Goal: Transaction & Acquisition: Obtain resource

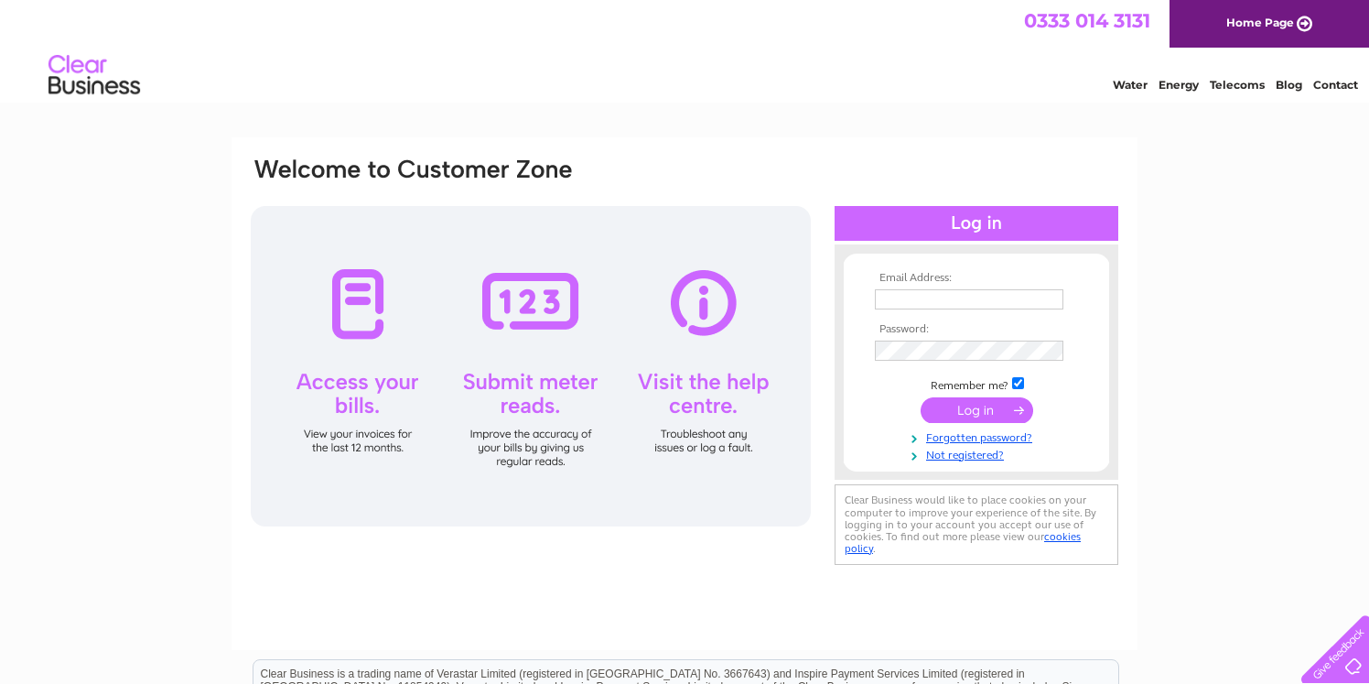
type input "info@choja.co.uk"
click at [997, 412] on input "submit" at bounding box center [977, 410] width 113 height 26
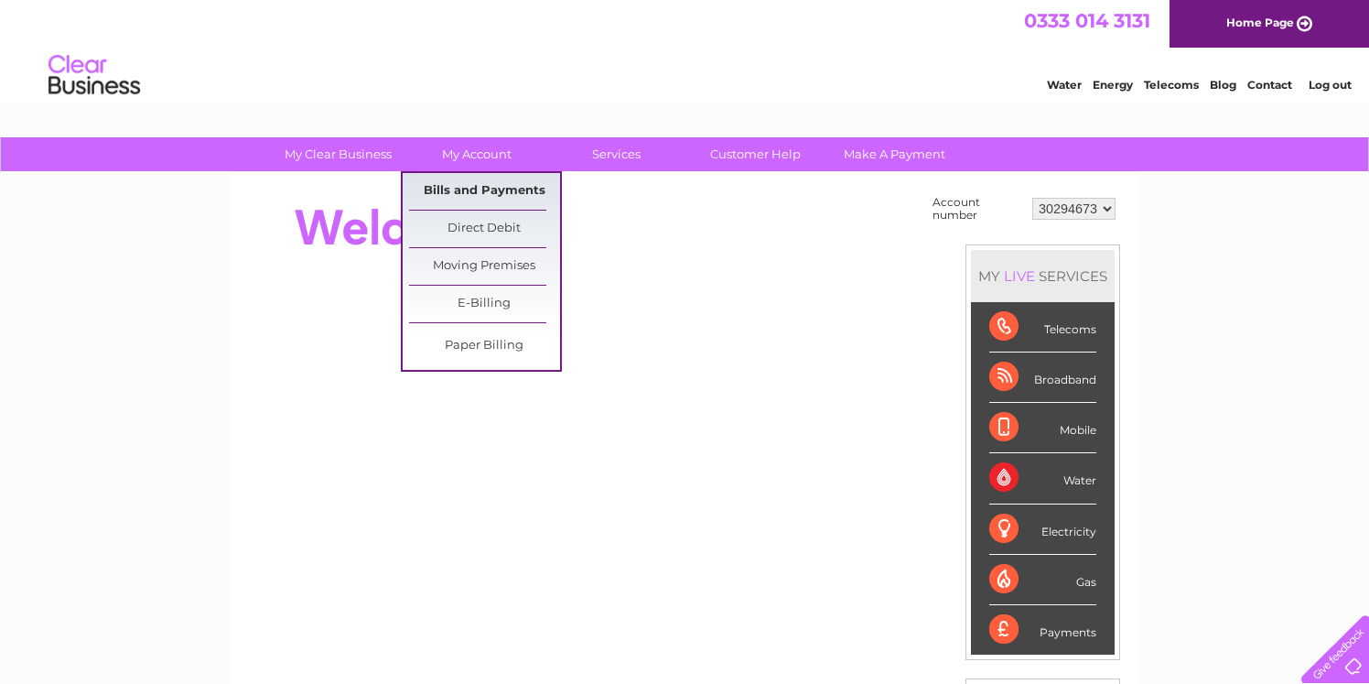
click at [492, 188] on link "Bills and Payments" at bounding box center [484, 191] width 151 height 37
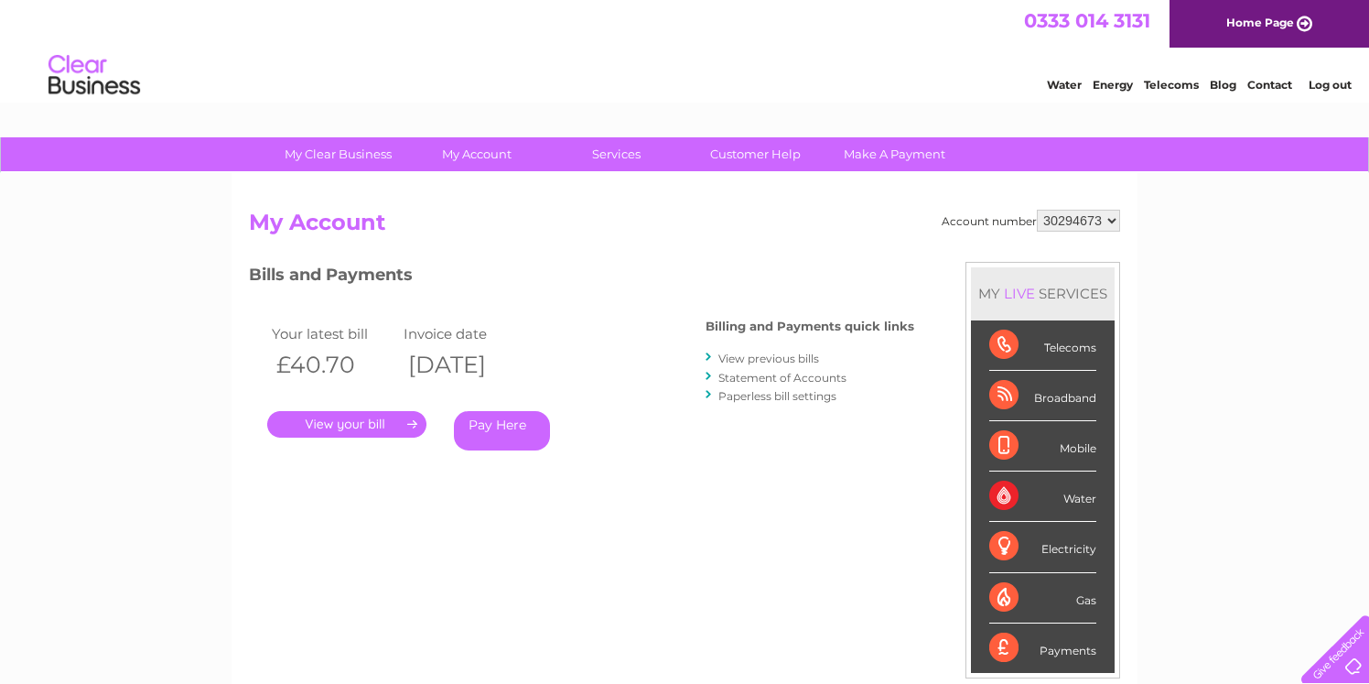
click at [610, 326] on div "Your latest bill Invoice date £40.70 11/08/2025 . Pay Here" at bounding box center [450, 390] width 403 height 174
click at [386, 423] on link "." at bounding box center [346, 424] width 159 height 27
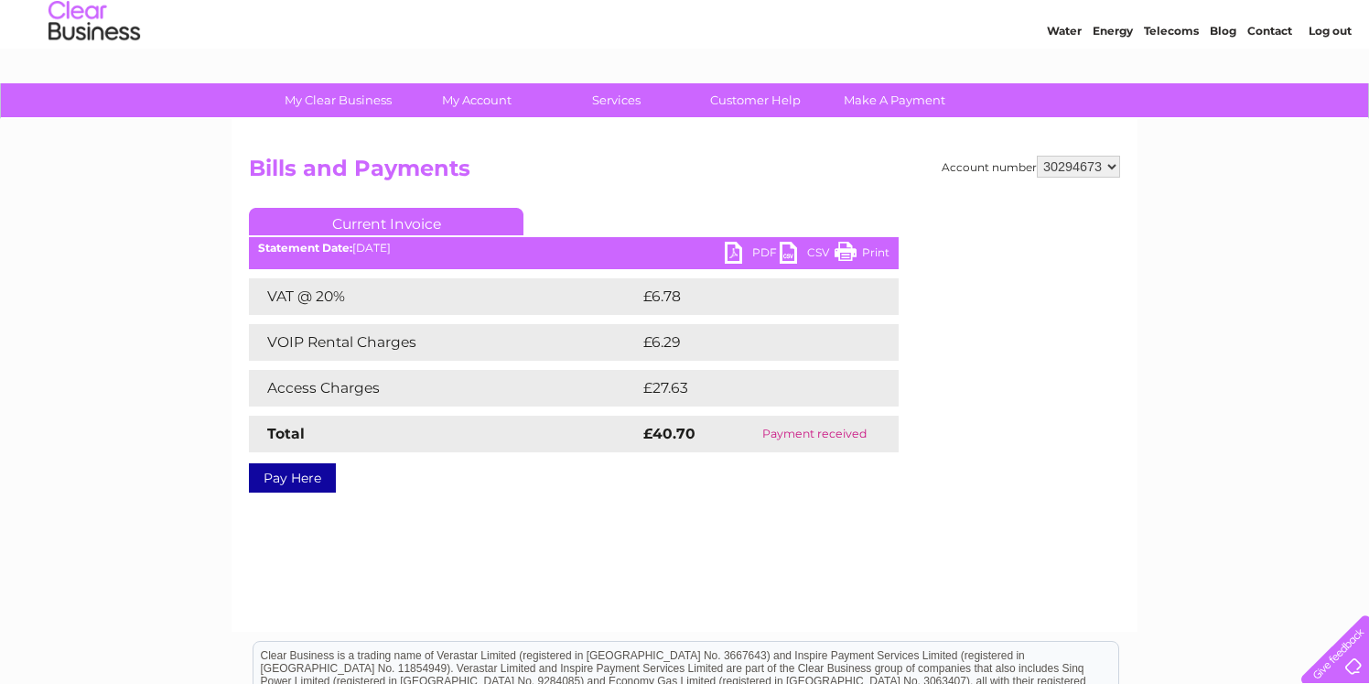
scroll to position [47, 0]
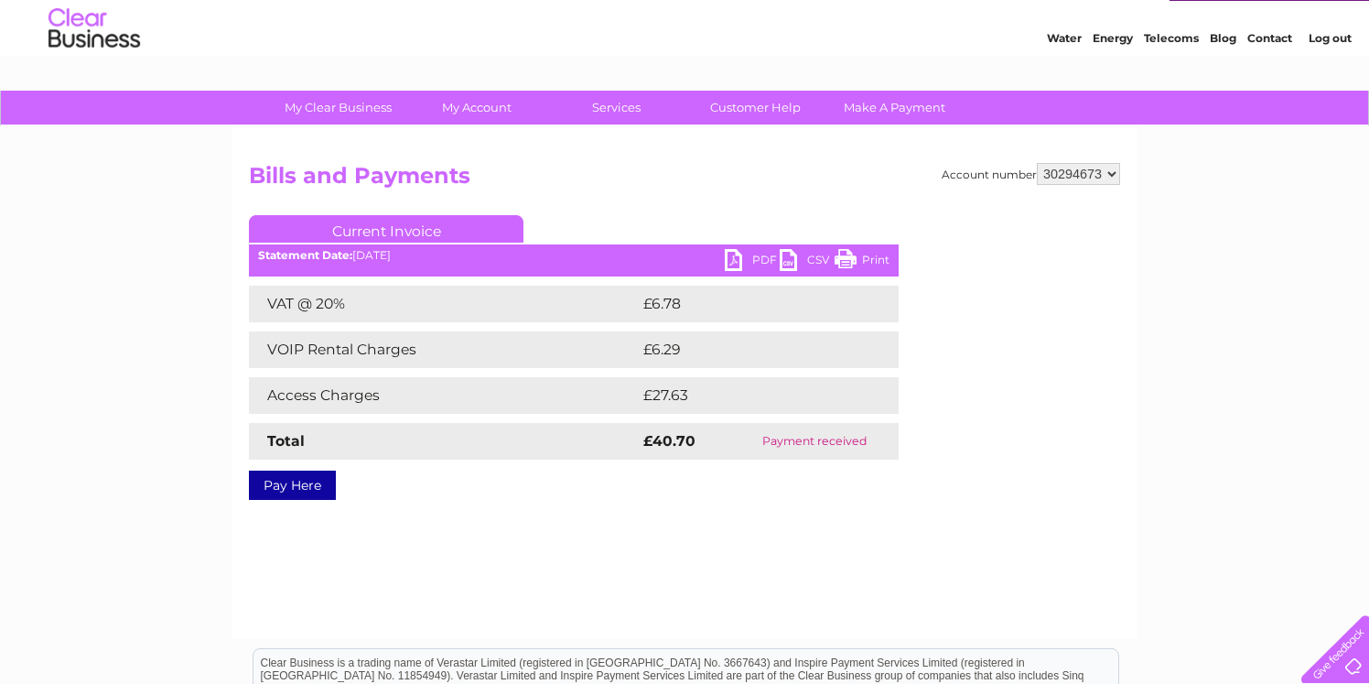
click at [754, 260] on link "PDF" at bounding box center [752, 262] width 55 height 27
click at [819, 188] on h2 "Bills and Payments" at bounding box center [684, 180] width 871 height 35
click at [743, 144] on div "Account number 30294673 Bills and Payments Current Invoice PDF CSV Print VAT @ …" at bounding box center [685, 382] width 906 height 512
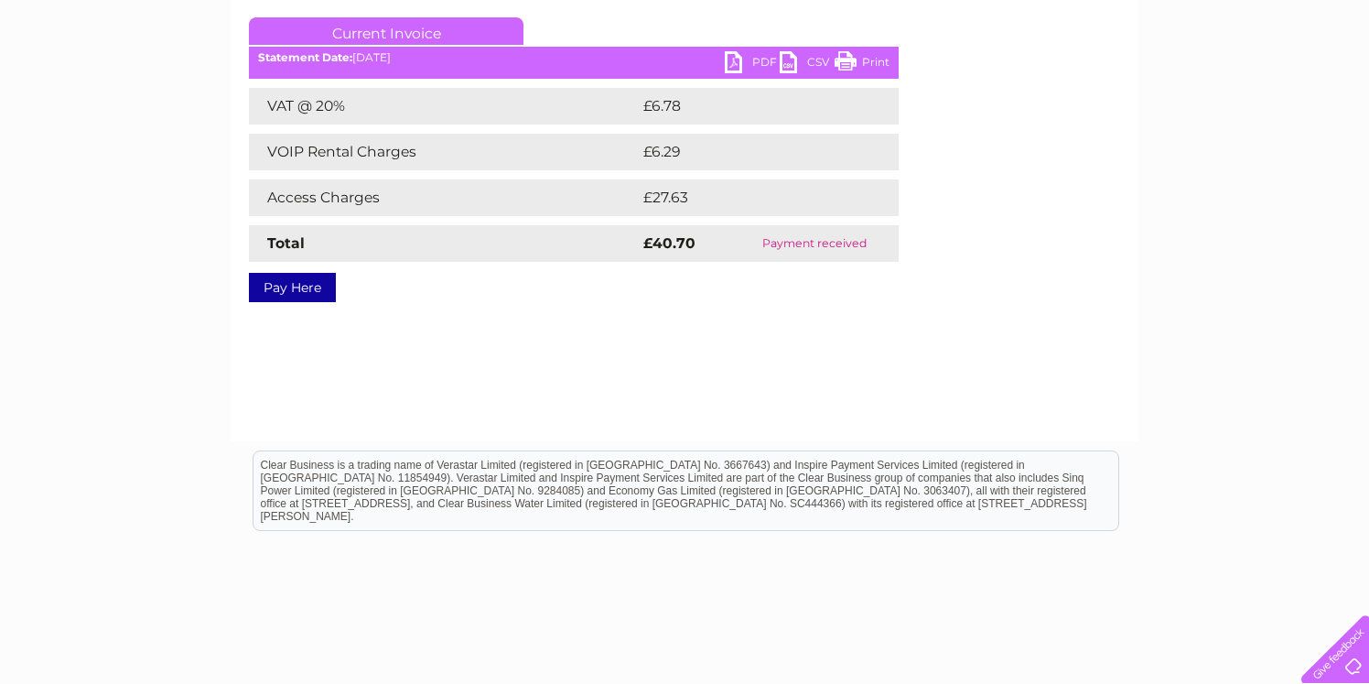
scroll to position [0, 0]
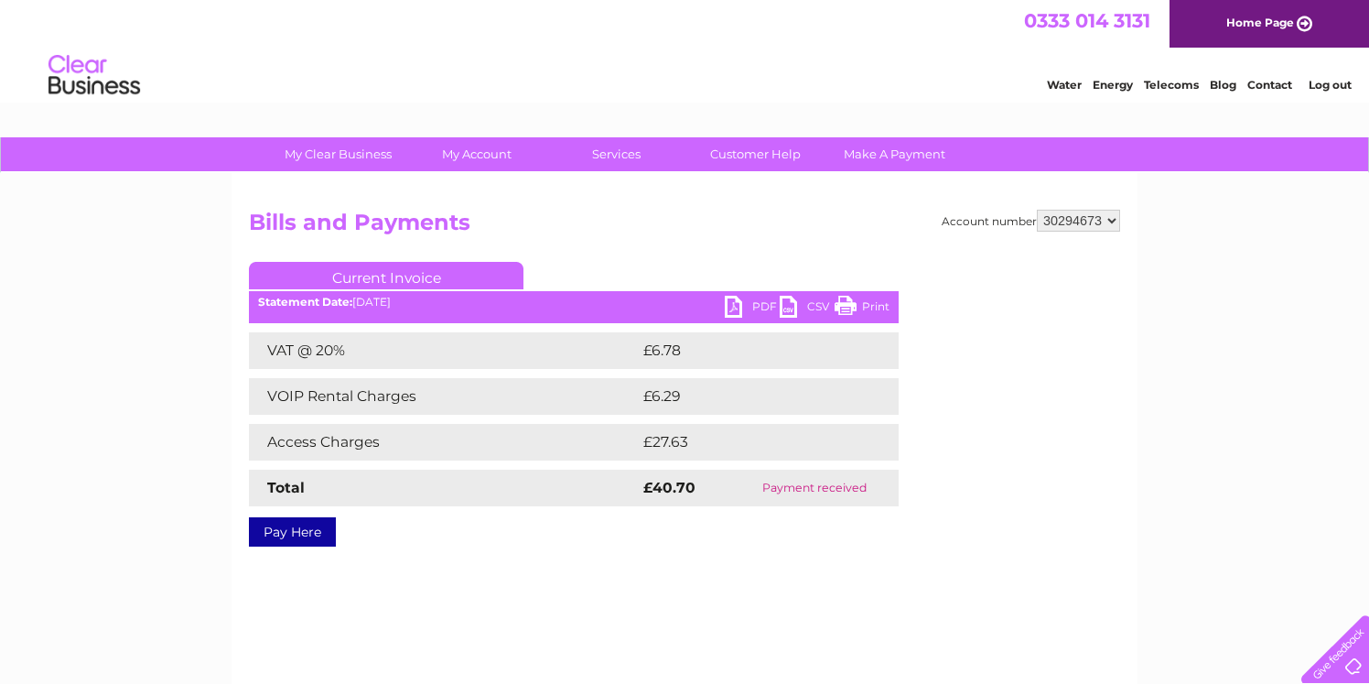
click at [663, 211] on h2 "Bills and Payments" at bounding box center [684, 227] width 871 height 35
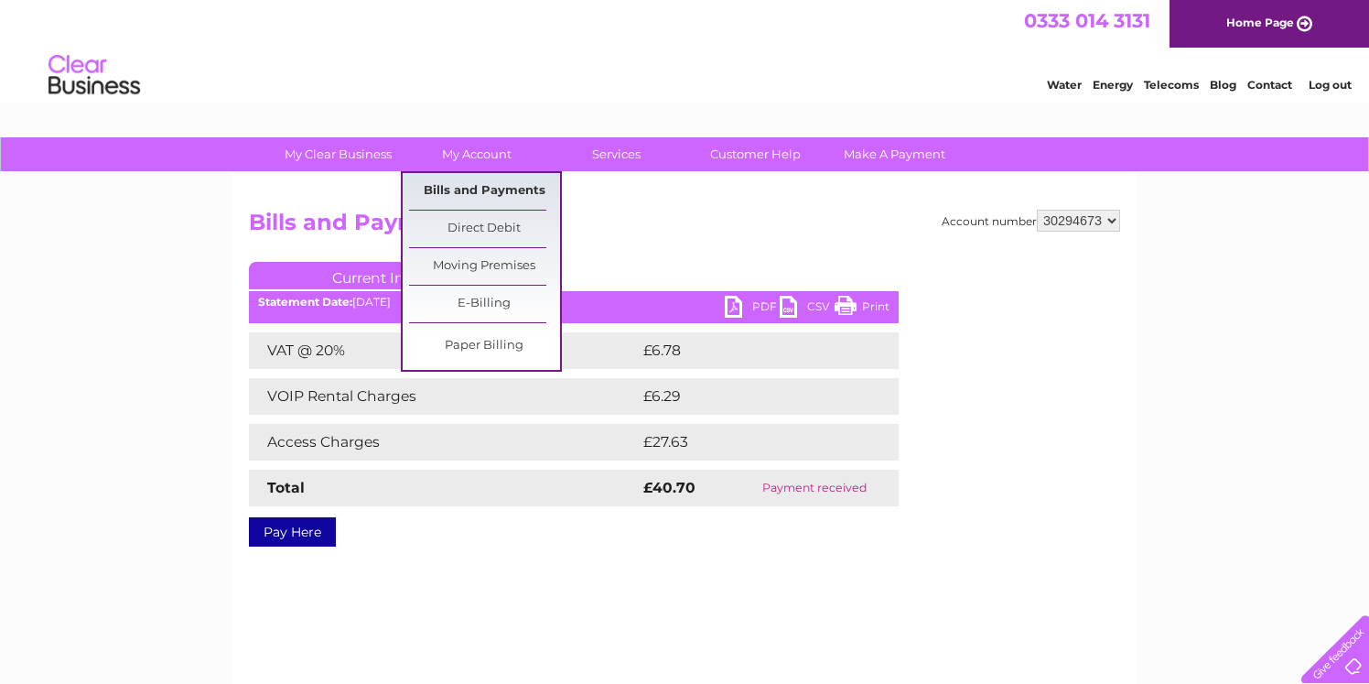
click at [480, 191] on link "Bills and Payments" at bounding box center [484, 191] width 151 height 37
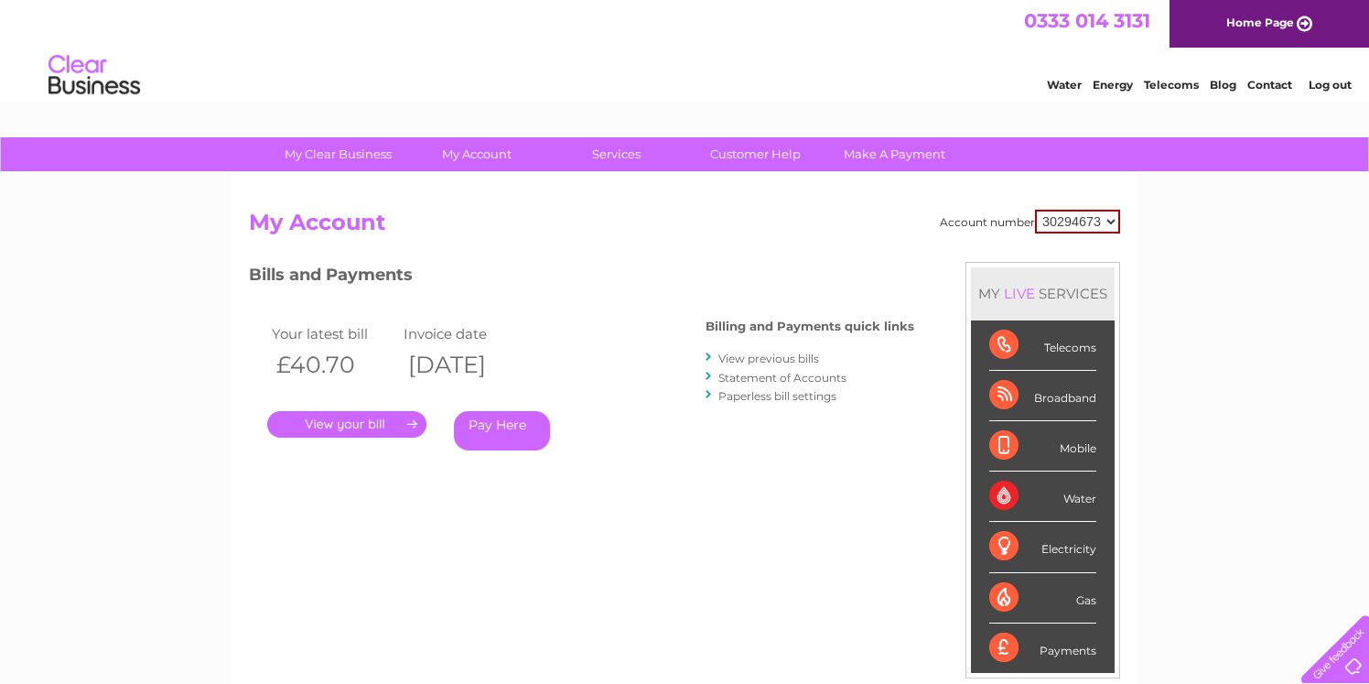
click at [756, 355] on link "View previous bills" at bounding box center [768, 358] width 101 height 14
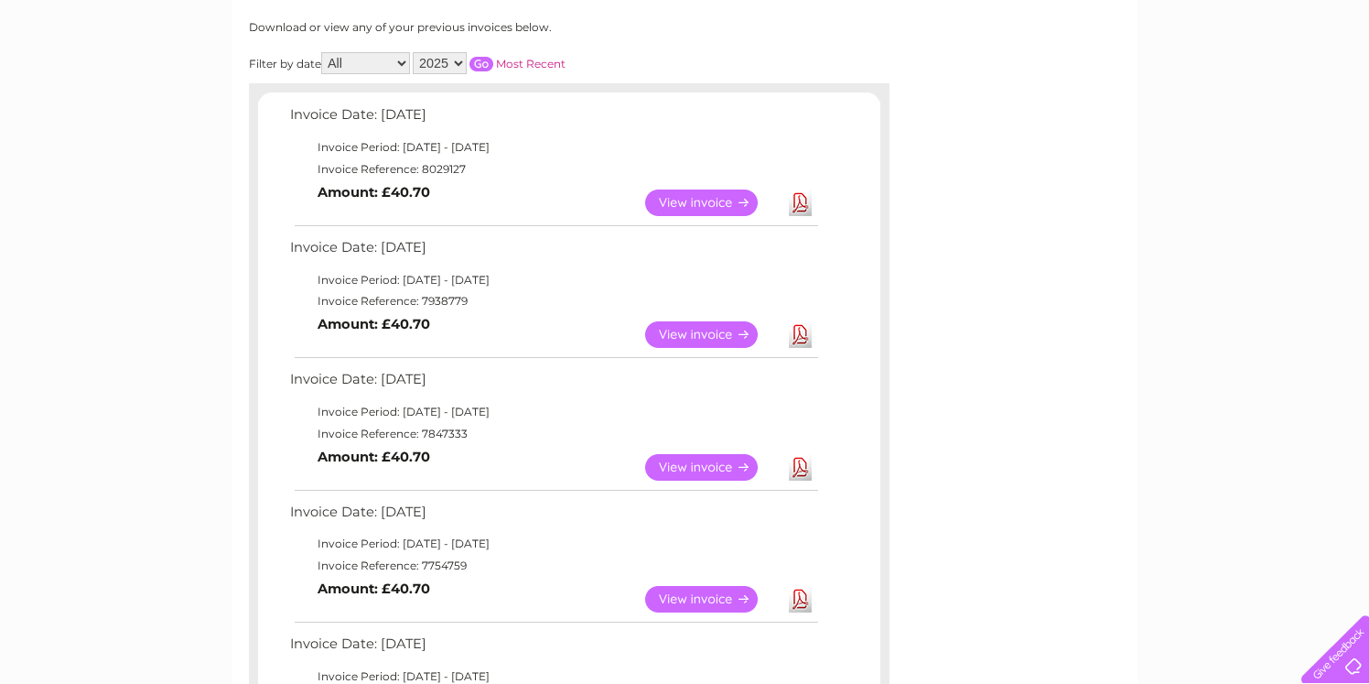
scroll to position [247, 0]
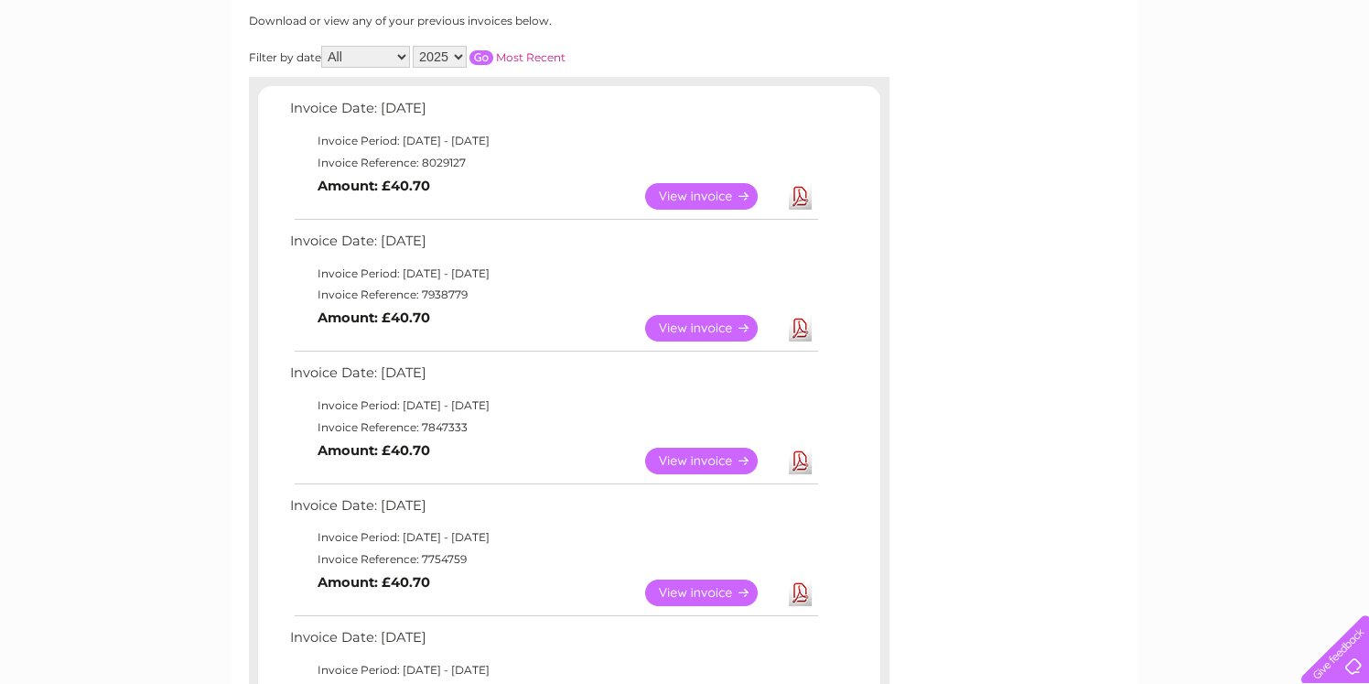
click at [795, 330] on link "Download" at bounding box center [800, 328] width 23 height 27
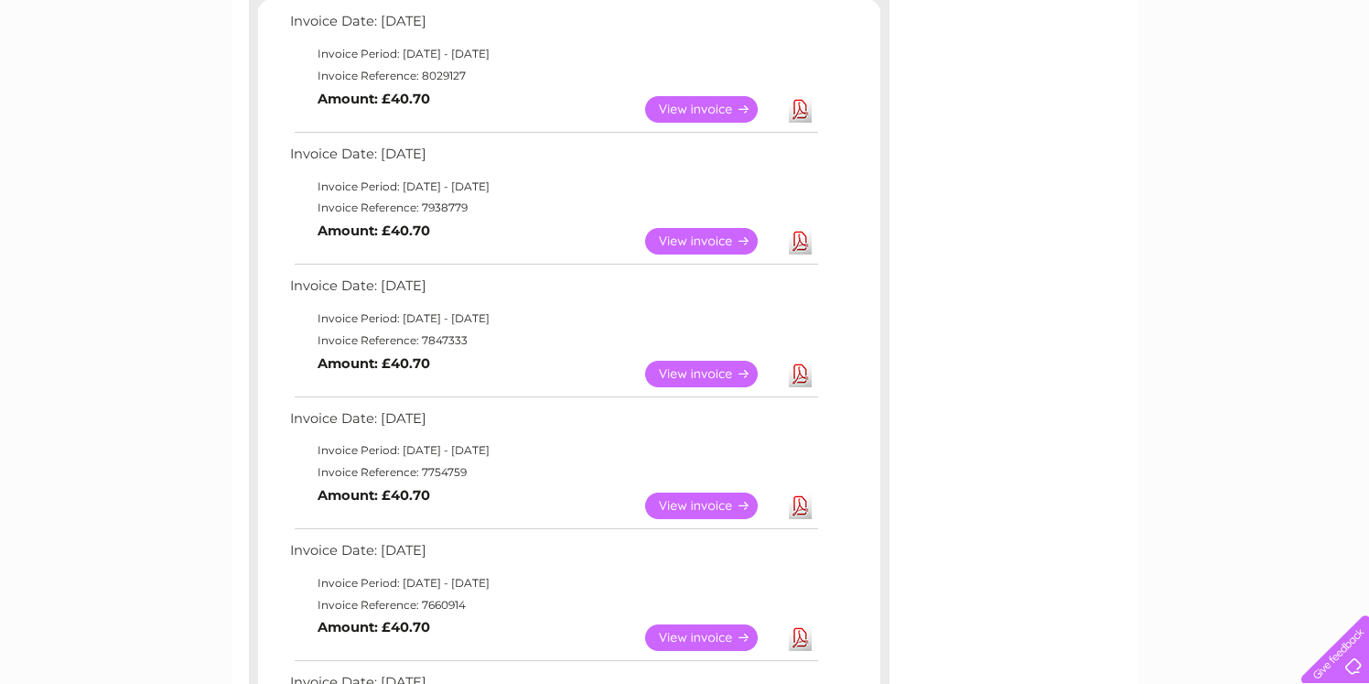
scroll to position [340, 0]
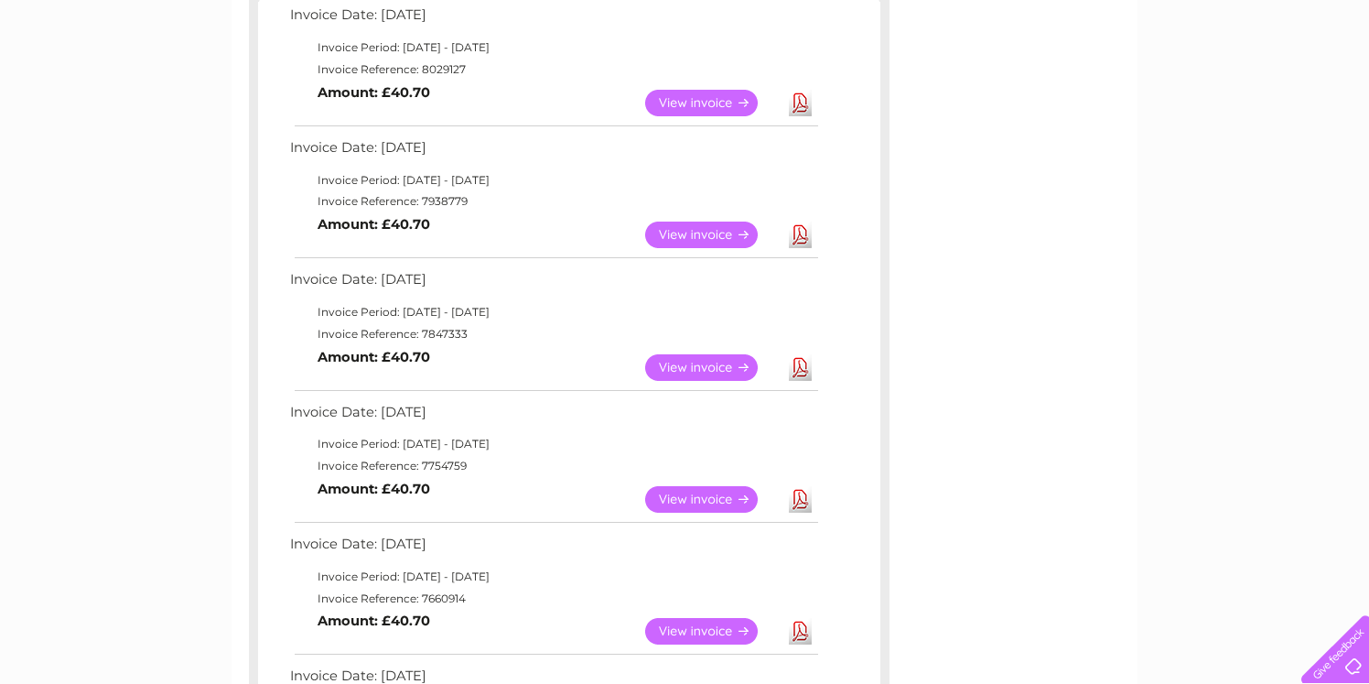
click at [797, 367] on link "Download" at bounding box center [800, 367] width 23 height 27
click at [691, 288] on td "Invoice Date: 10 June 2025" at bounding box center [552, 284] width 535 height 34
click at [801, 369] on link "Download" at bounding box center [800, 367] width 23 height 27
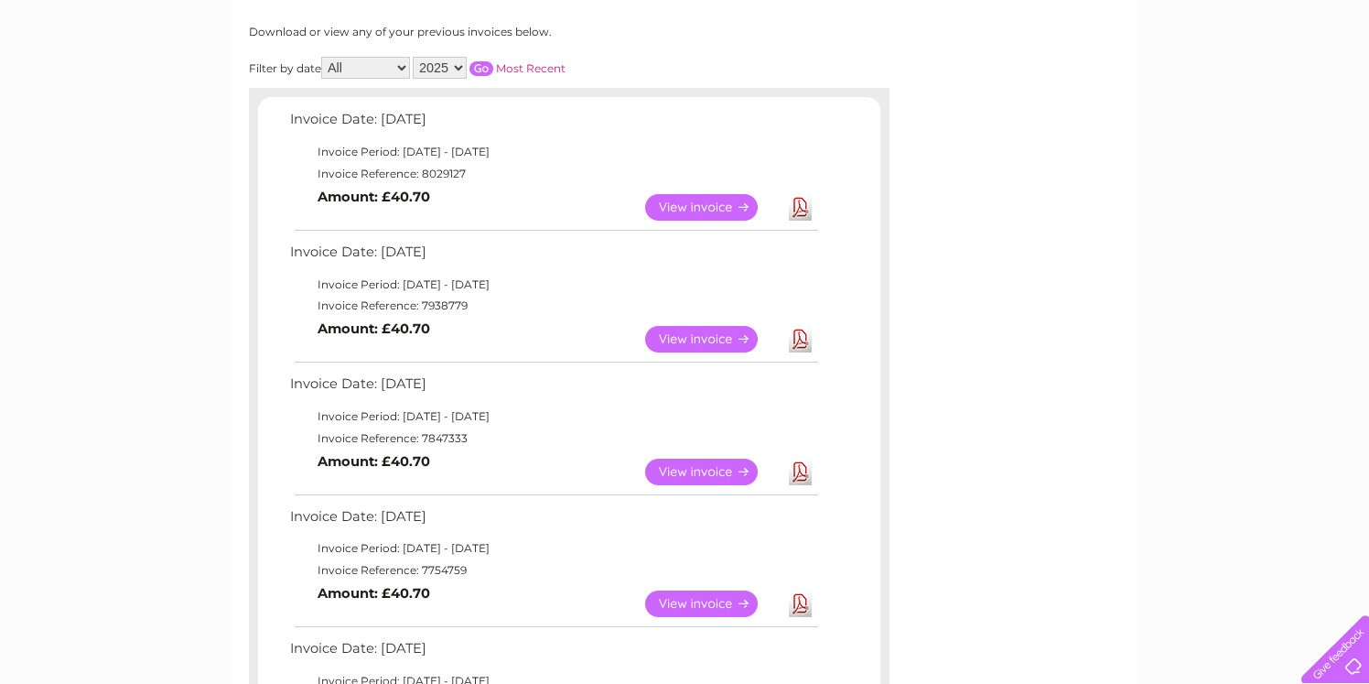
scroll to position [0, 0]
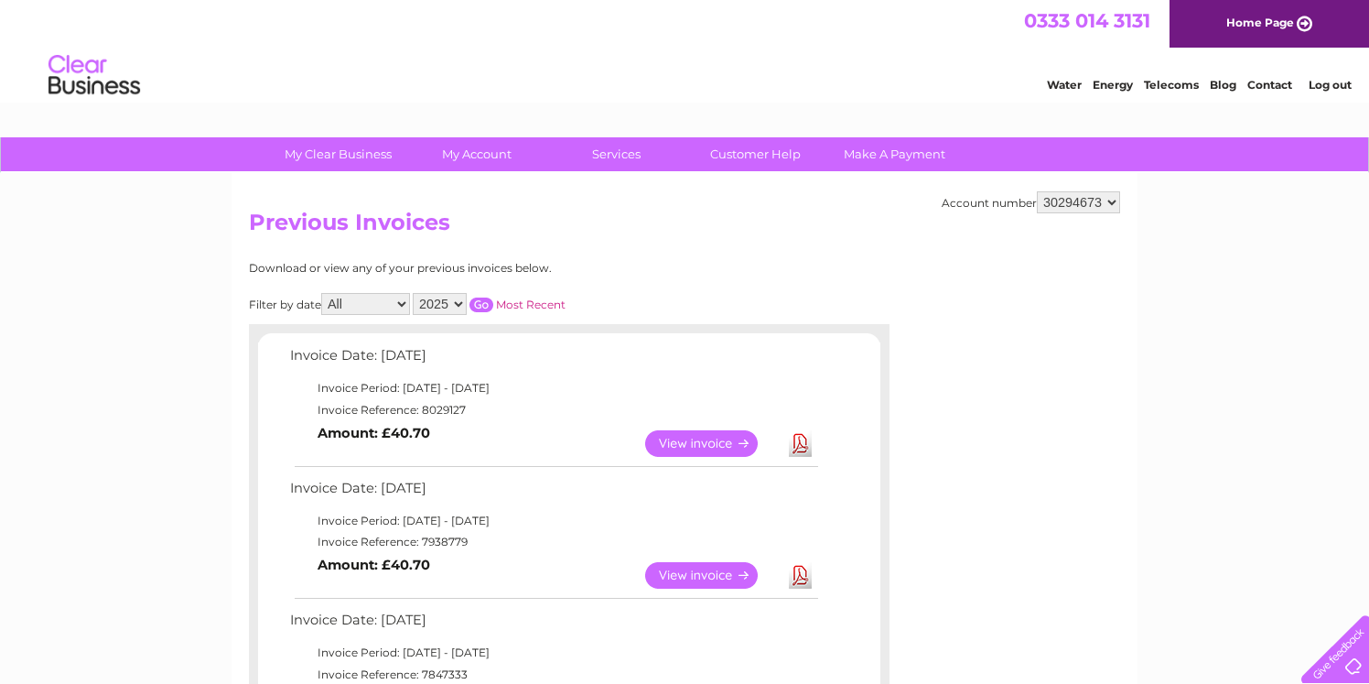
click at [1325, 89] on link "Log out" at bounding box center [1330, 85] width 43 height 14
